Goal: Transaction & Acquisition: Purchase product/service

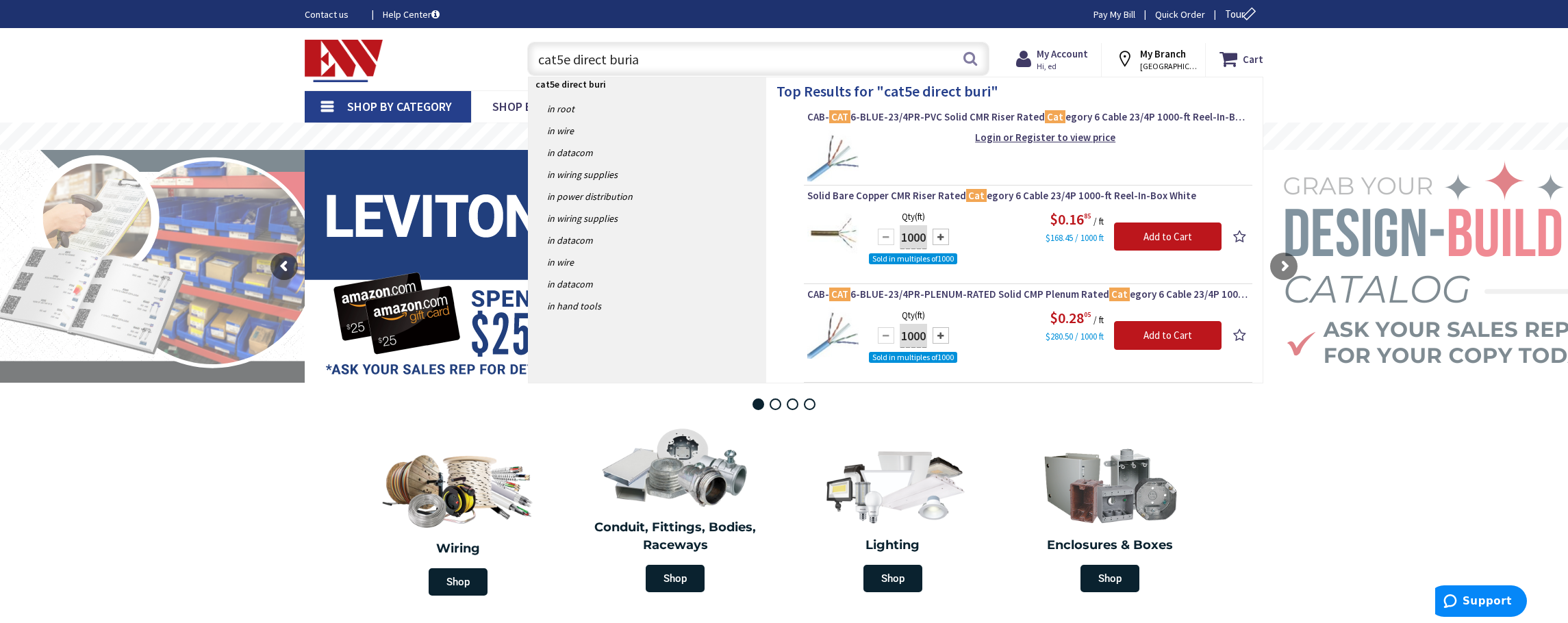
type input "cat5e direct burial"
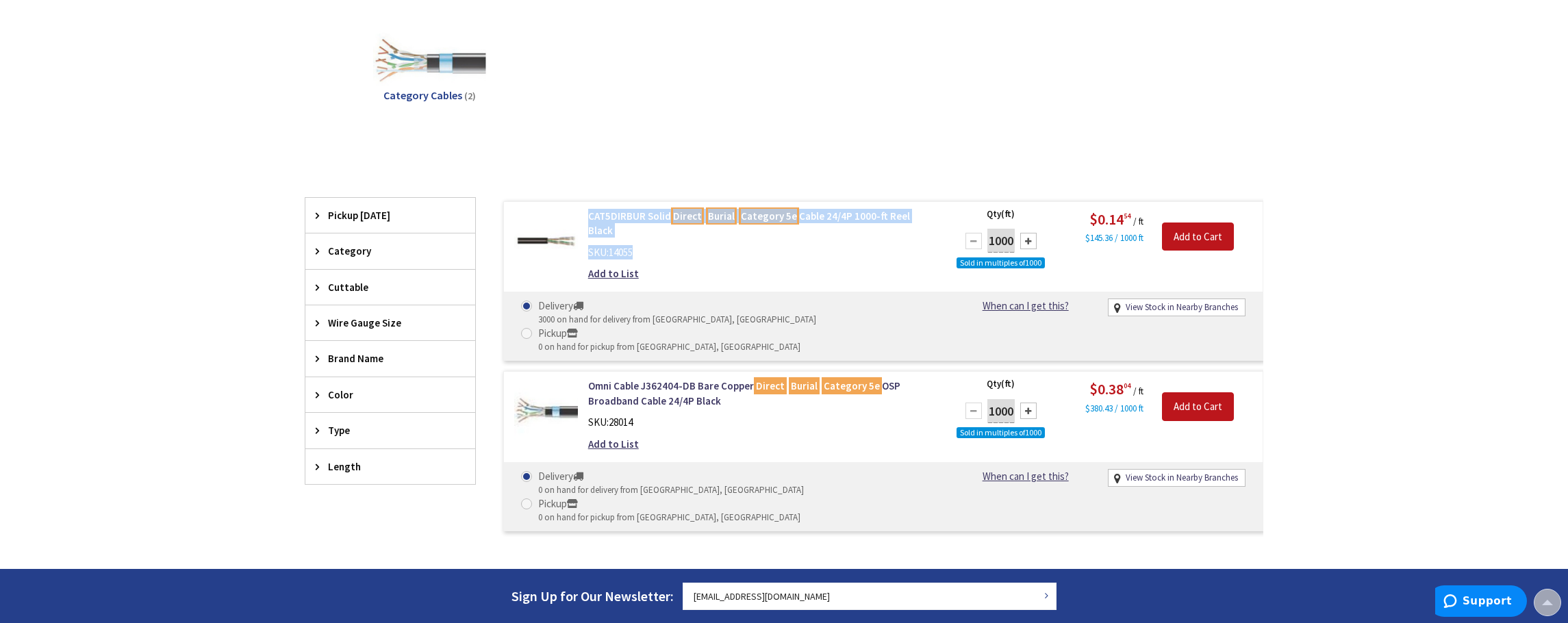
drag, startPoint x: 657, startPoint y: 244, endPoint x: 587, endPoint y: 215, distance: 75.8
click at [587, 215] on div "CAT5DIRBUR Solid Direct Burial Category 5e Cable 24/4P 1000-ft Reel Black SKU: …" at bounding box center [763, 248] width 369 height 80
copy div "CAT5DIRBUR Solid Direct Burial Category 5e Cable 24/4P 1000-ft Reel Black SKU: …"
